Goal: Information Seeking & Learning: Learn about a topic

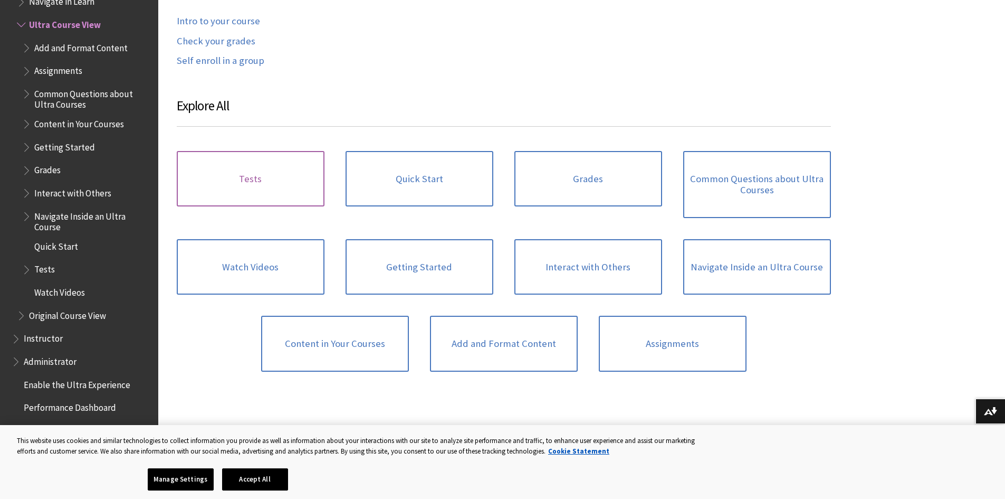
scroll to position [633, 0]
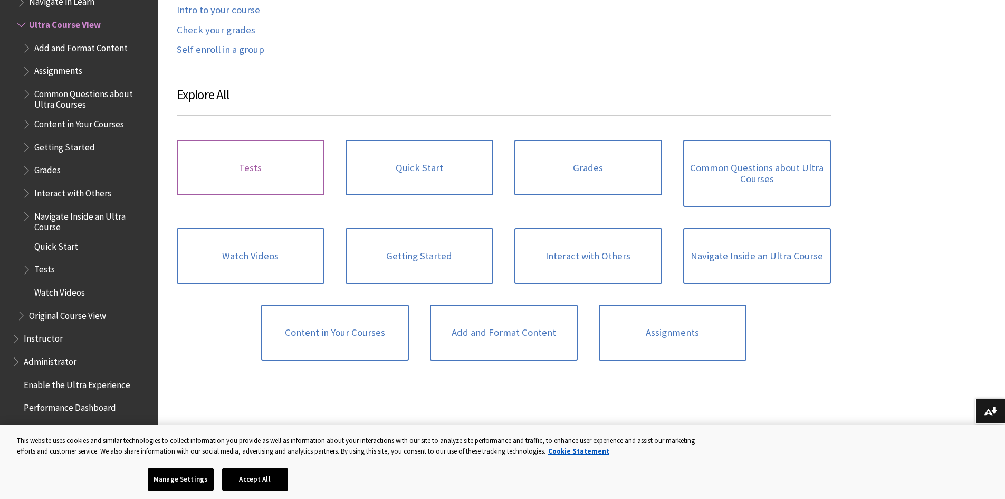
click at [265, 176] on link "Tests" at bounding box center [251, 168] width 148 height 56
